Goal: Task Accomplishment & Management: Manage account settings

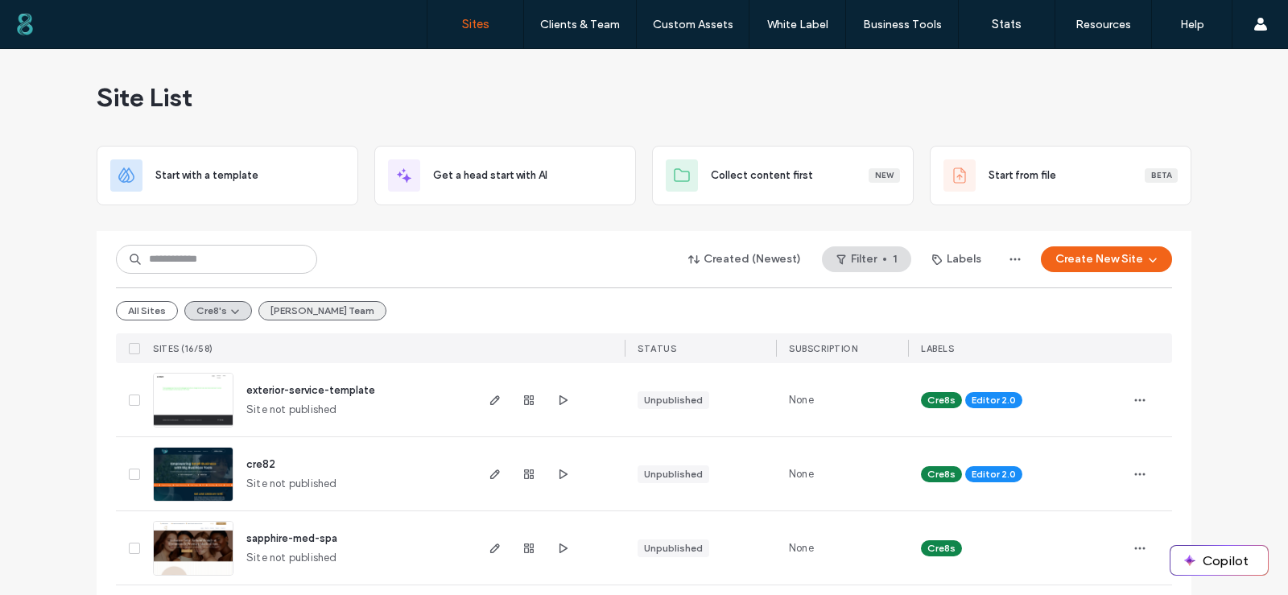
click at [272, 312] on button "[PERSON_NAME] Team" at bounding box center [322, 310] width 128 height 19
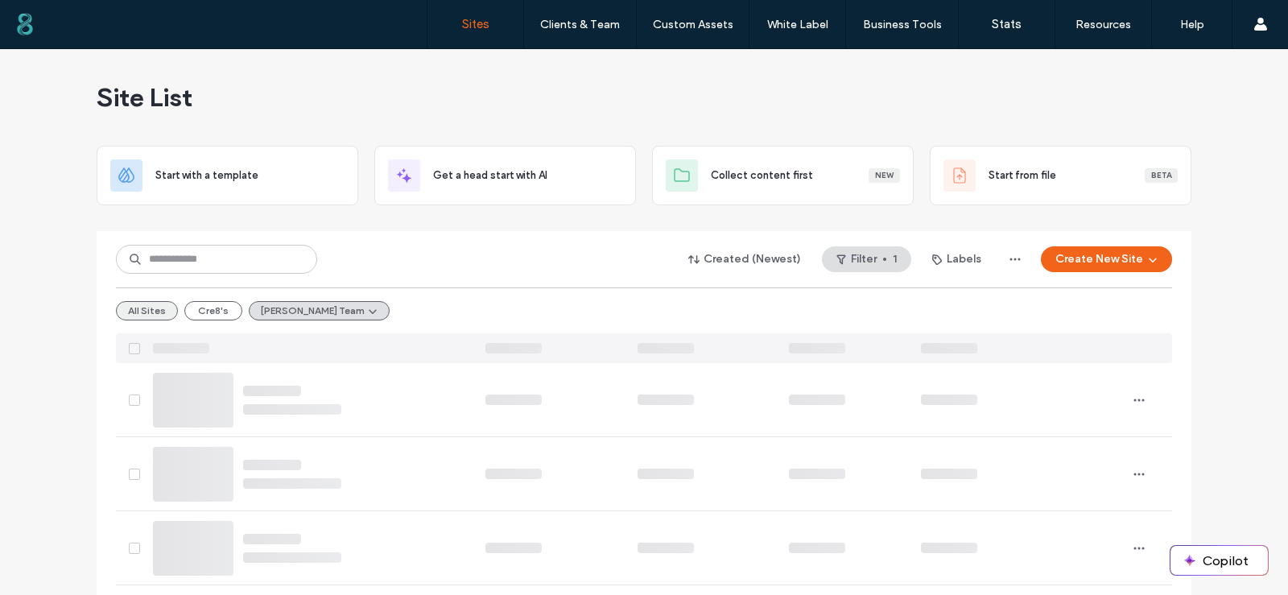
click at [142, 312] on button "All Sites" at bounding box center [147, 310] width 62 height 19
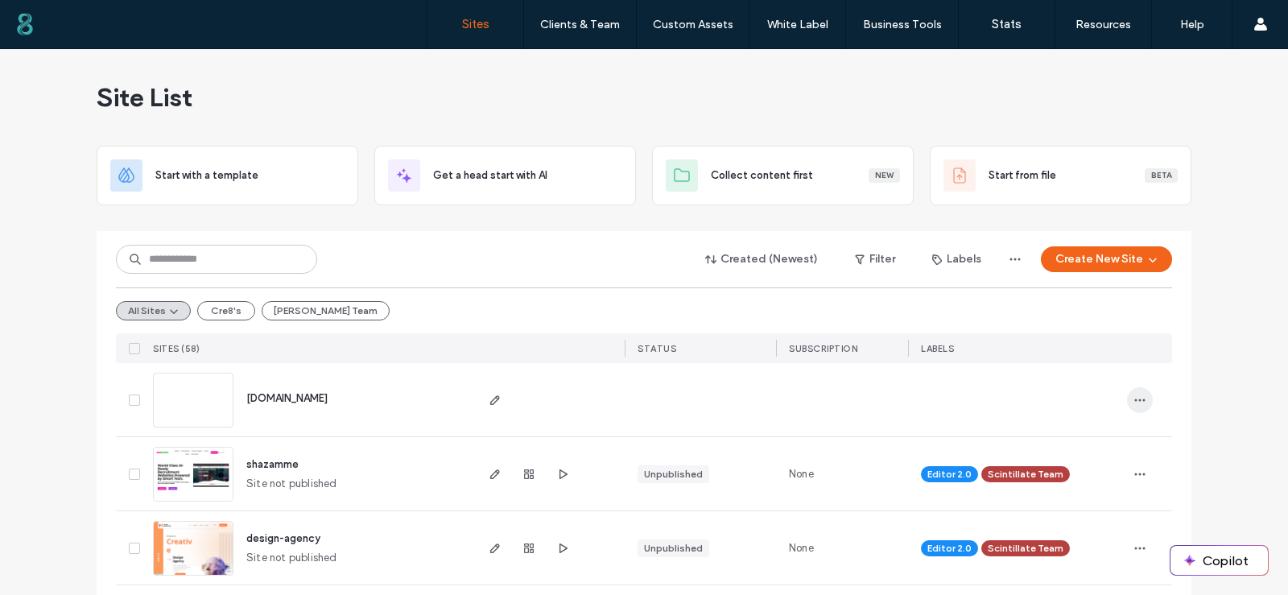
click at [1134, 407] on span "button" at bounding box center [1140, 400] width 26 height 26
click at [1063, 441] on span "Delete Site" at bounding box center [1061, 442] width 55 height 16
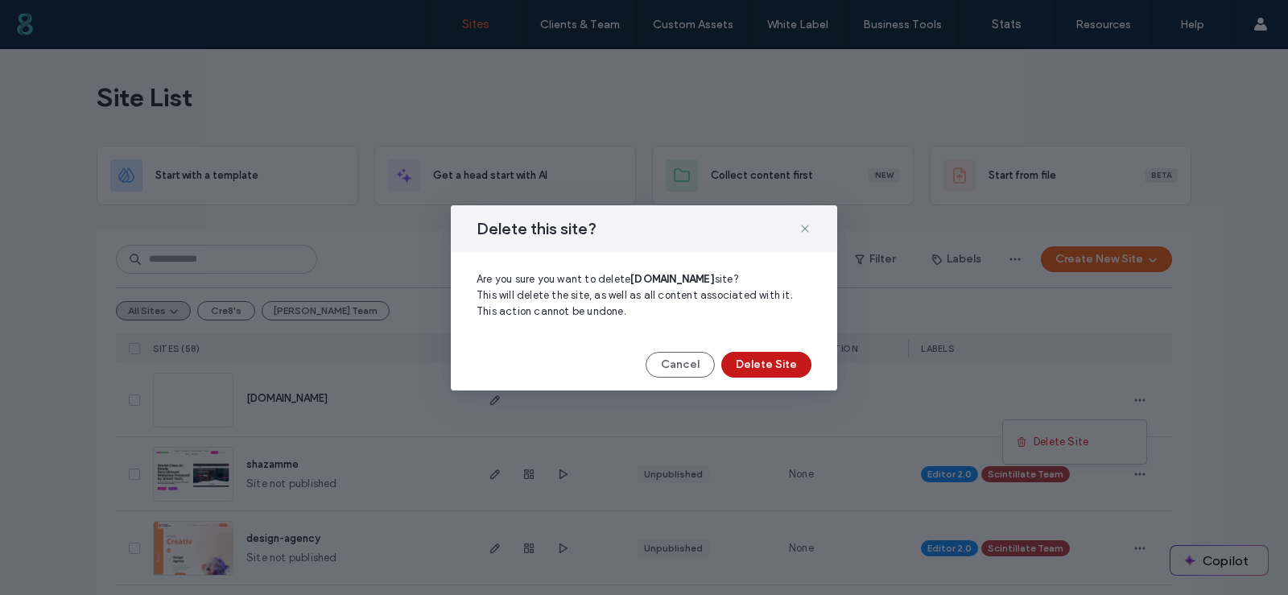
click at [766, 374] on button "Delete Site" at bounding box center [766, 365] width 90 height 26
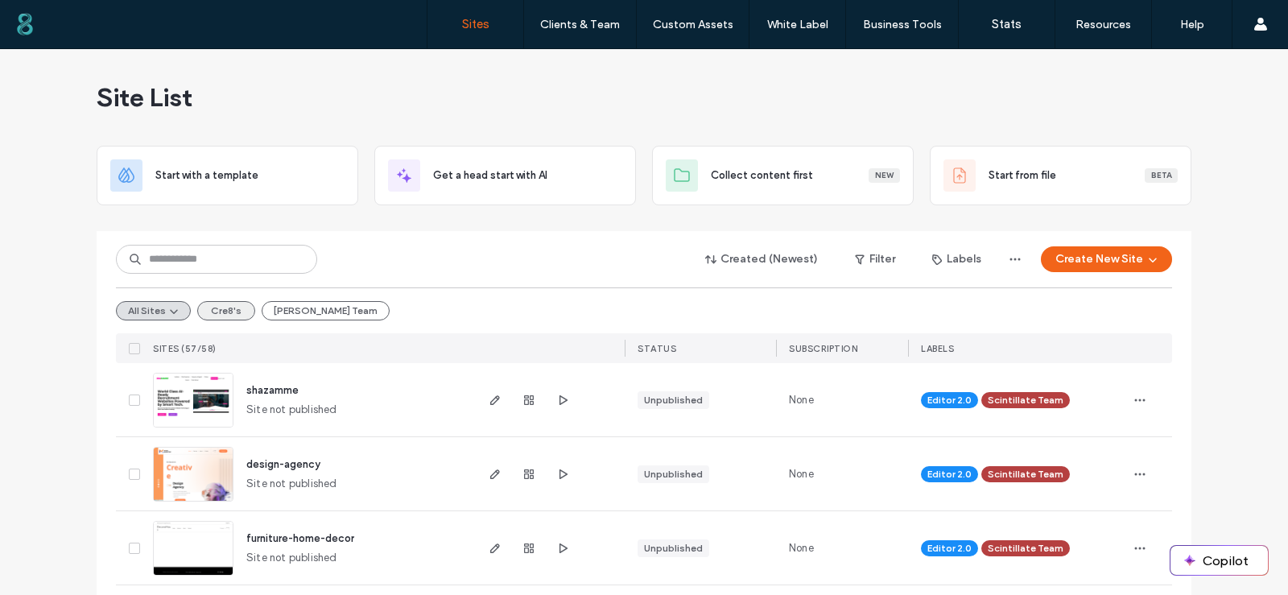
click at [242, 311] on button "Cre8's" at bounding box center [226, 310] width 58 height 19
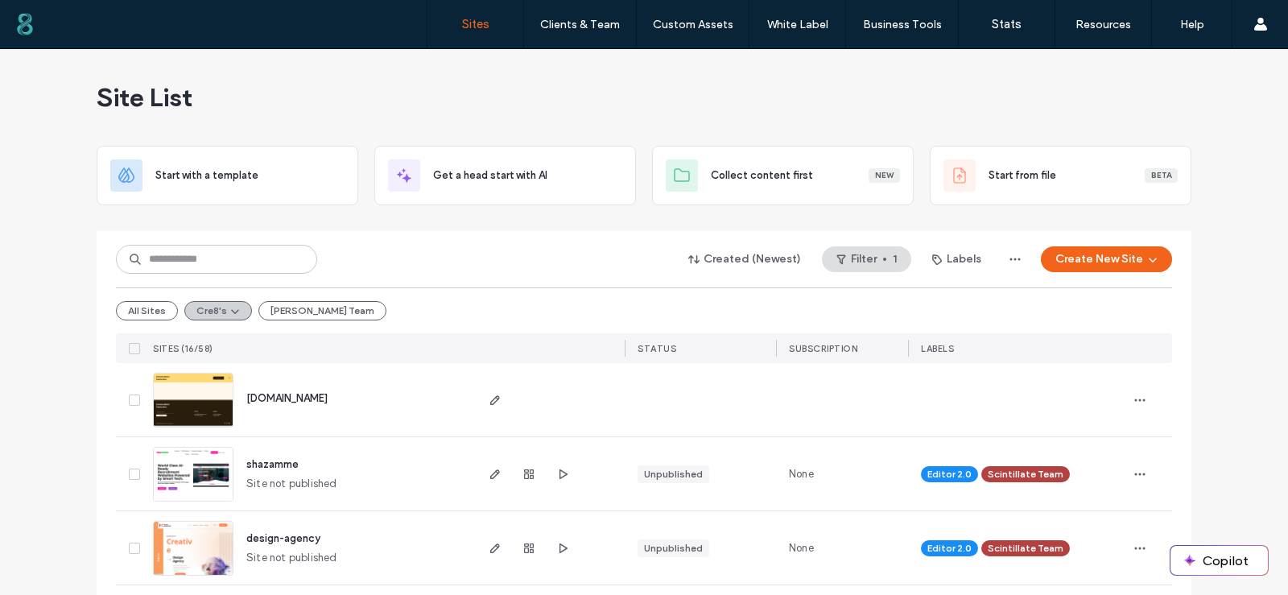
click at [207, 311] on button "Cre8's" at bounding box center [218, 310] width 68 height 19
click at [163, 311] on button "All Sites" at bounding box center [147, 310] width 62 height 19
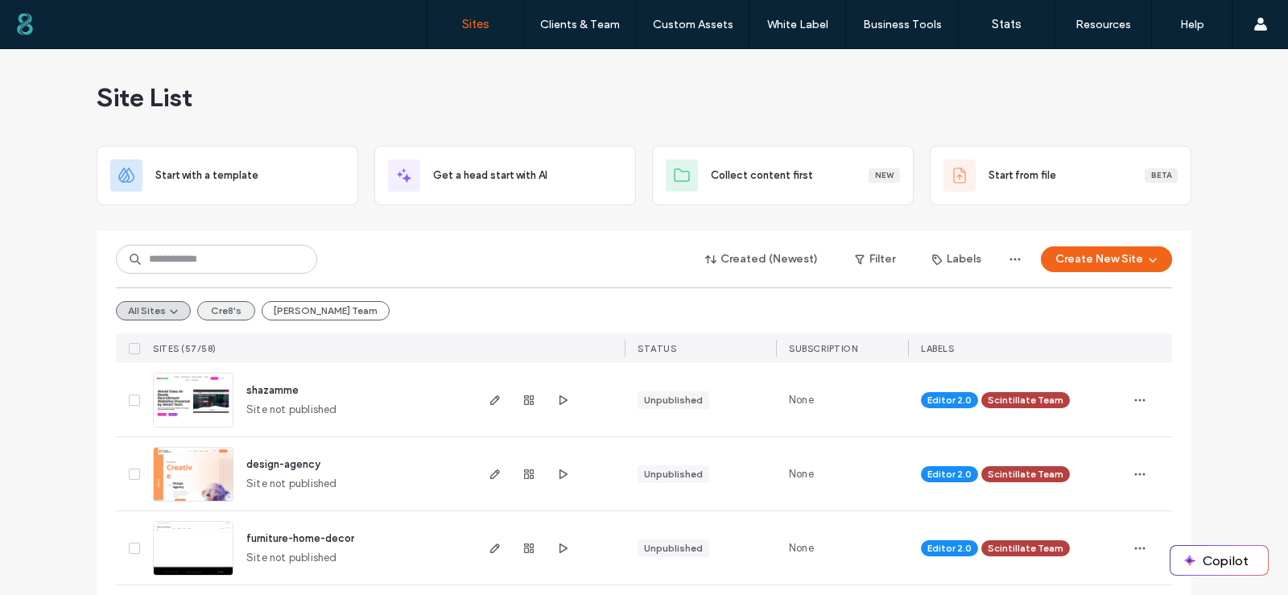
click at [217, 306] on button "Cre8's" at bounding box center [226, 310] width 58 height 19
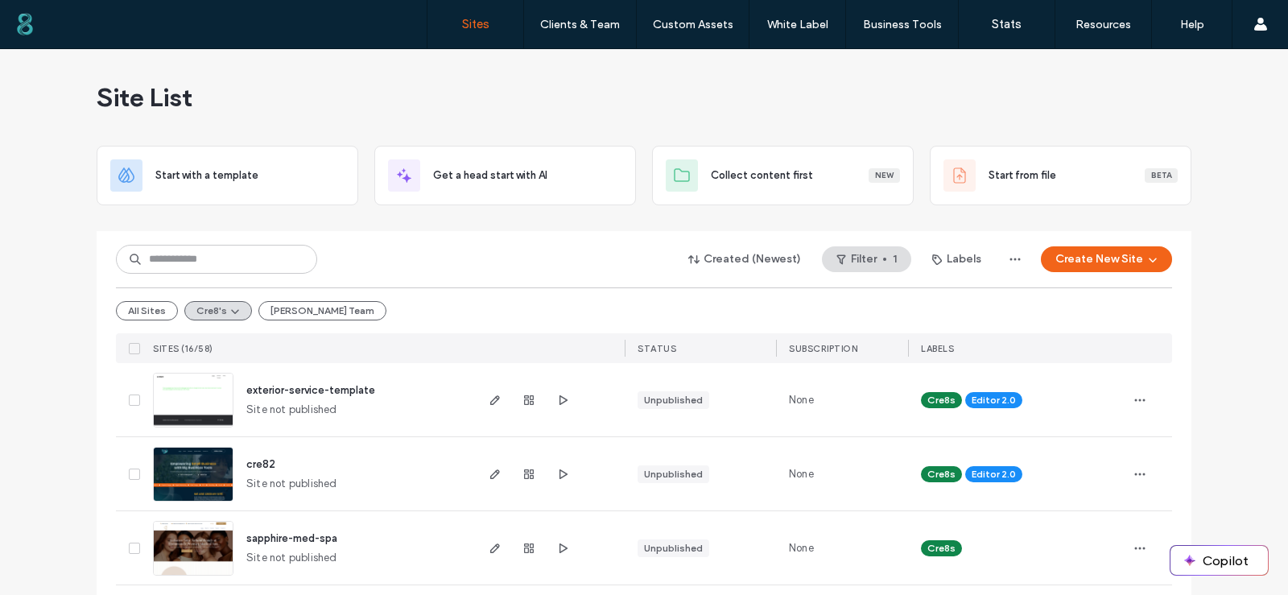
click at [512, 306] on div "All Sites Cre8's [PERSON_NAME] Team" at bounding box center [644, 310] width 1056 height 46
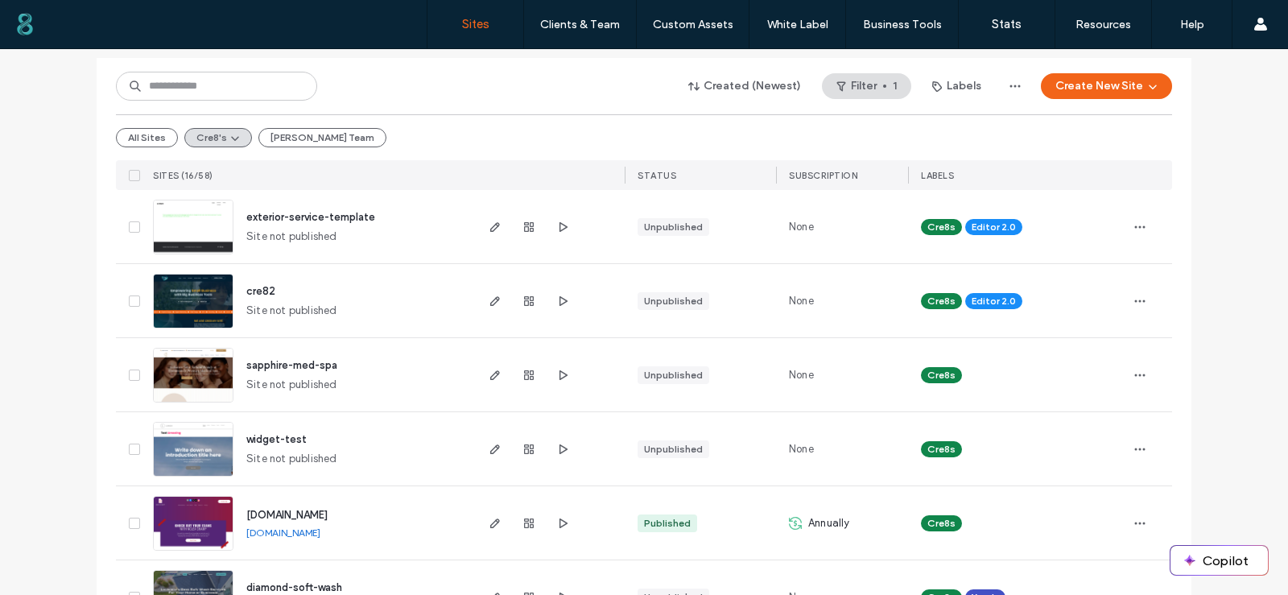
scroll to position [161, 0]
